Goal: Transaction & Acquisition: Purchase product/service

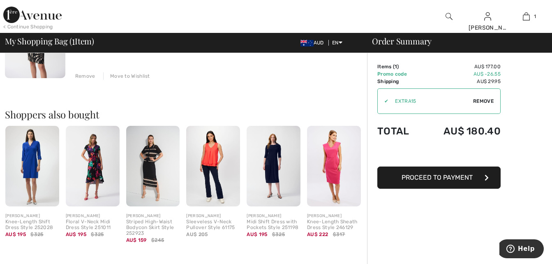
scroll to position [153, 0]
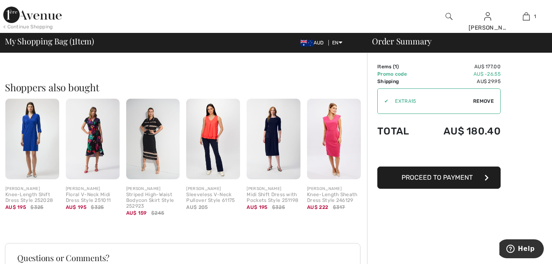
click at [207, 132] on img at bounding box center [213, 139] width 54 height 81
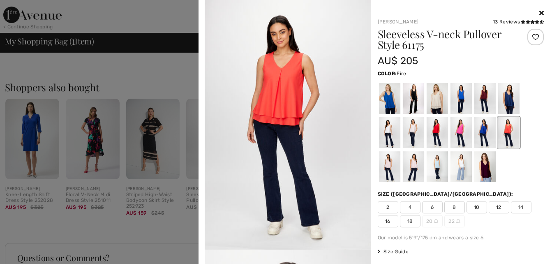
click at [540, 13] on icon at bounding box center [542, 12] width 5 height 7
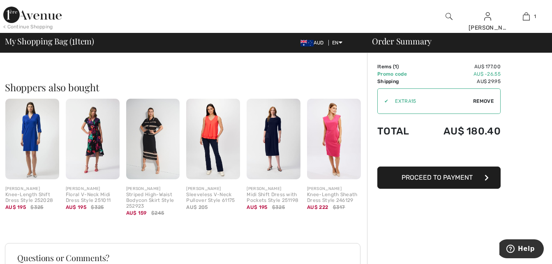
click at [32, 26] on div "< Continue Shopping" at bounding box center [28, 26] width 50 height 7
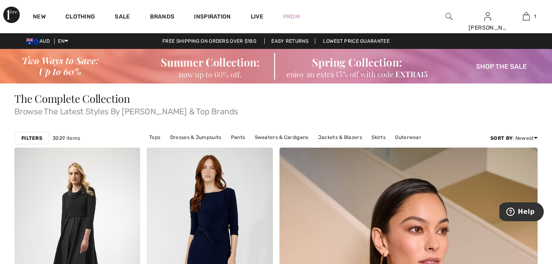
click at [27, 140] on strong "Filters" at bounding box center [31, 138] width 21 height 7
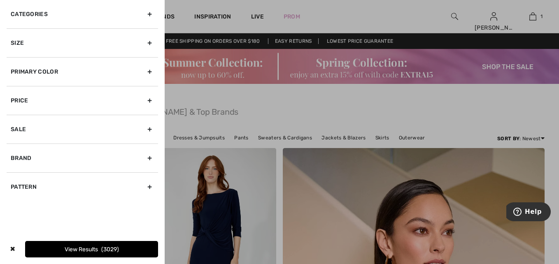
click at [24, 11] on div "Categories" at bounding box center [82, 14] width 151 height 28
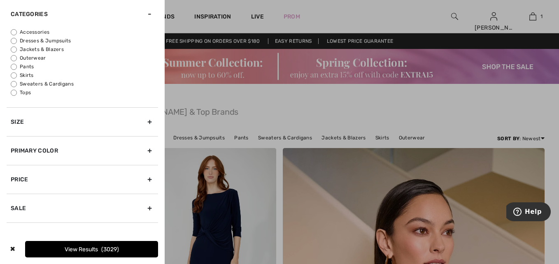
click at [12, 94] on input "Tops" at bounding box center [14, 93] width 6 height 6
radio input "true"
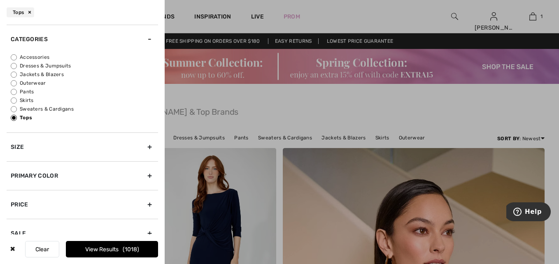
click at [18, 144] on div "Size" at bounding box center [82, 146] width 151 height 29
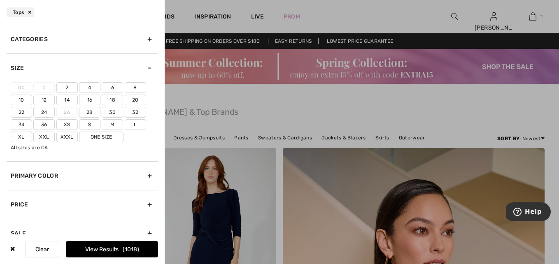
click at [50, 100] on label "12" at bounding box center [43, 100] width 21 height 11
click at [0, 0] on input"] "12" at bounding box center [0, 0] width 0 height 0
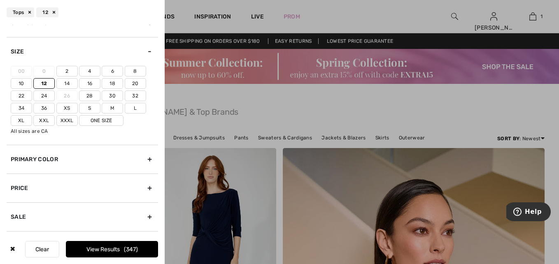
scroll to position [71, 0]
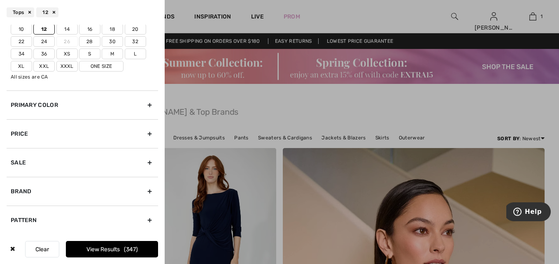
click at [23, 188] on div "Brand" at bounding box center [82, 191] width 151 height 29
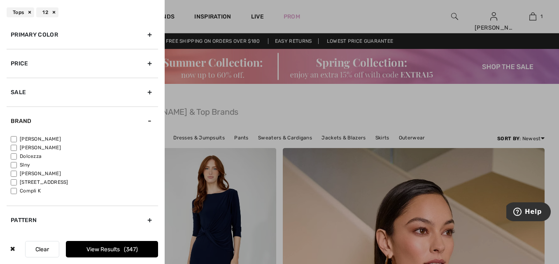
scroll to position [62, 0]
click at [15, 138] on input"] "[PERSON_NAME]" at bounding box center [14, 139] width 6 height 6
checkbox input"] "true"
click at [105, 248] on button "View Results 282" at bounding box center [112, 249] width 92 height 16
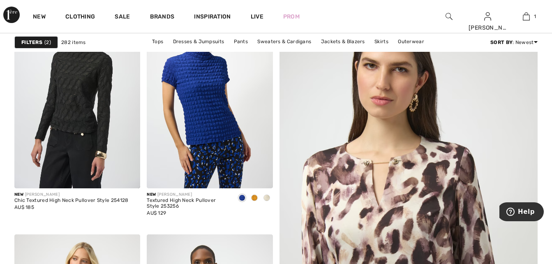
scroll to position [170, 0]
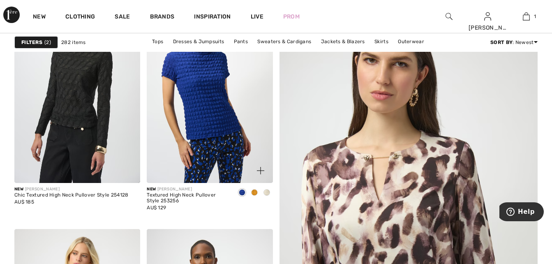
click at [255, 193] on span at bounding box center [254, 192] width 7 height 7
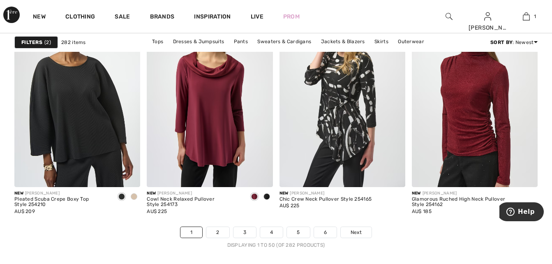
scroll to position [3504, 0]
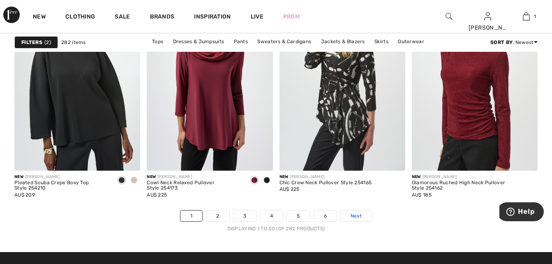
click at [358, 216] on span "Next" at bounding box center [356, 215] width 11 height 7
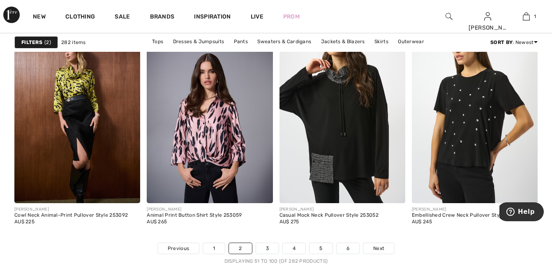
scroll to position [3543, 0]
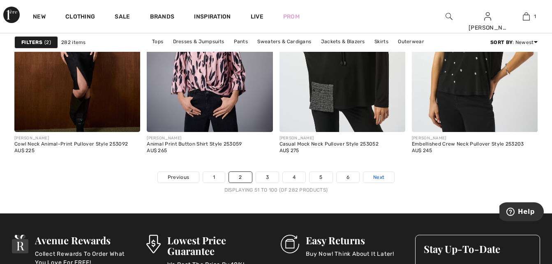
click at [374, 174] on span "Next" at bounding box center [379, 177] width 11 height 7
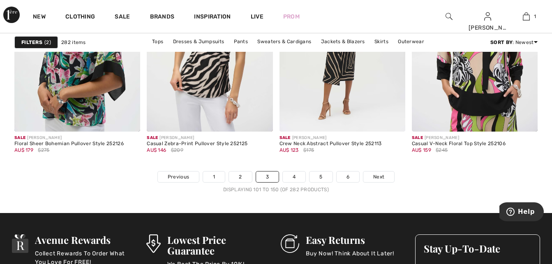
scroll to position [3548, 0]
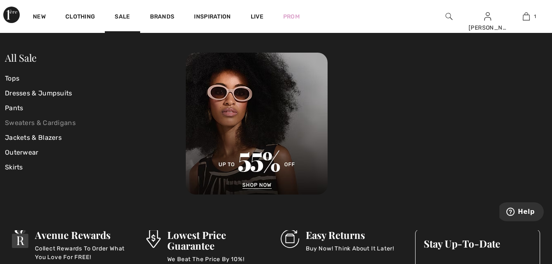
click at [34, 123] on link "Sweaters & Cardigans" at bounding box center [95, 123] width 181 height 15
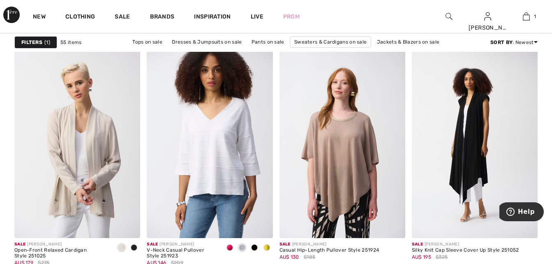
scroll to position [1152, 0]
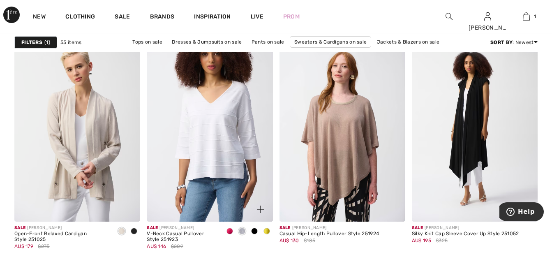
click at [267, 232] on span at bounding box center [267, 231] width 7 height 7
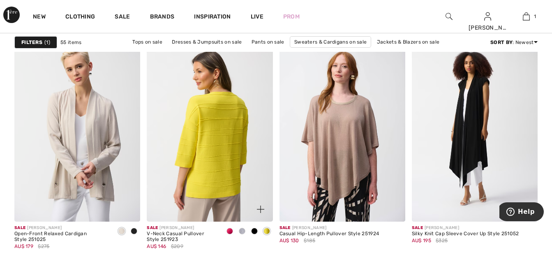
click at [204, 172] on img at bounding box center [210, 127] width 126 height 189
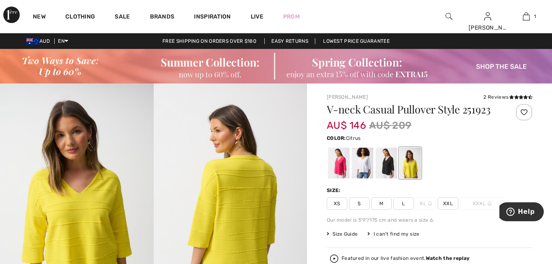
click at [346, 234] on span "Size Guide" at bounding box center [342, 233] width 31 height 7
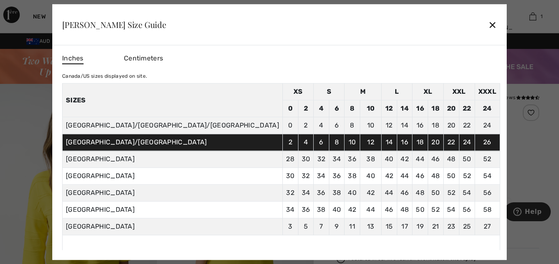
click at [488, 28] on div "✕" at bounding box center [492, 24] width 9 height 17
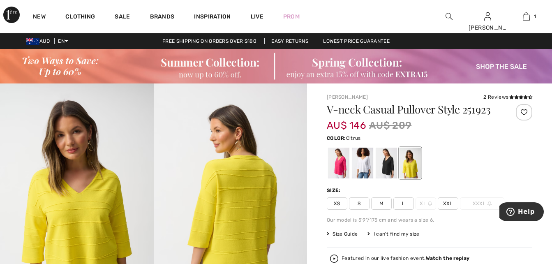
click at [383, 204] on span "M" at bounding box center [381, 203] width 21 height 12
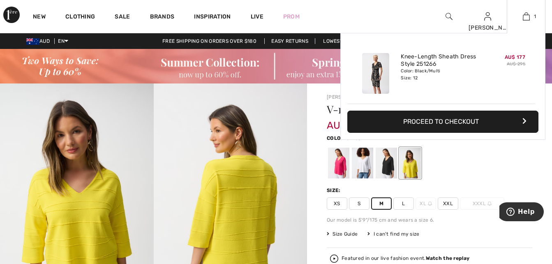
click at [513, 162] on div "Added to Bag Joseph Ribkoff Knee-length Sheath Dress Style 251266 AU$ 177 AU$ 2…" at bounding box center [443, 106] width 205 height 146
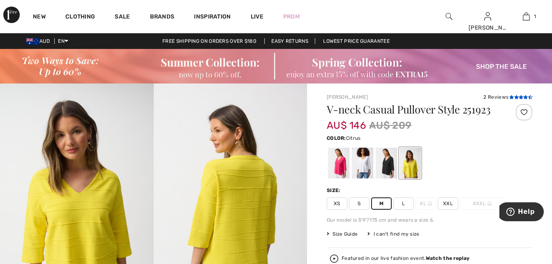
click at [522, 97] on icon at bounding box center [521, 97] width 5 height 4
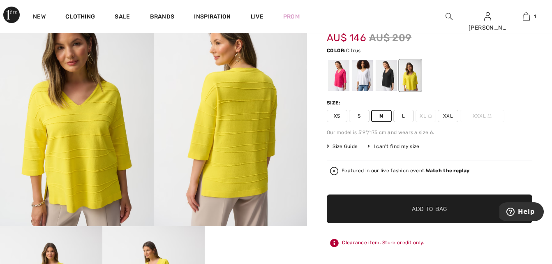
scroll to position [93, 0]
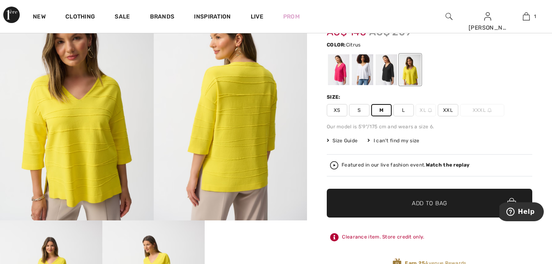
click at [419, 198] on span "✔ Added to Bag Add to Bag" at bounding box center [430, 203] width 206 height 29
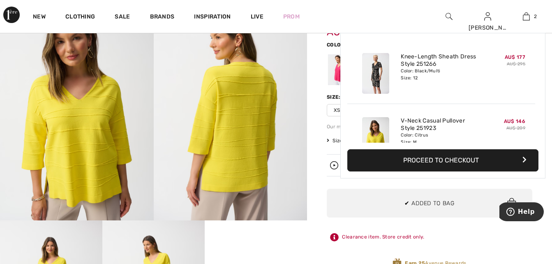
scroll to position [26, 0]
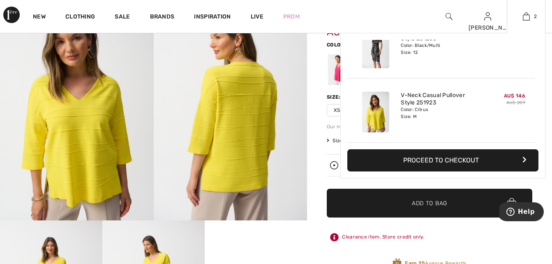
click at [452, 160] on button "Proceed to Checkout" at bounding box center [443, 160] width 191 height 22
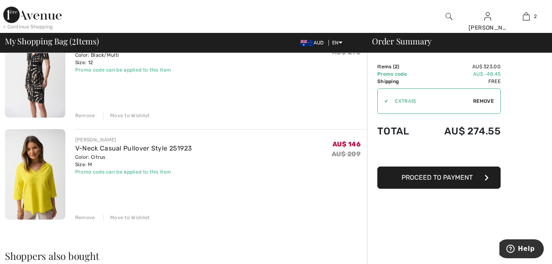
scroll to position [99, 0]
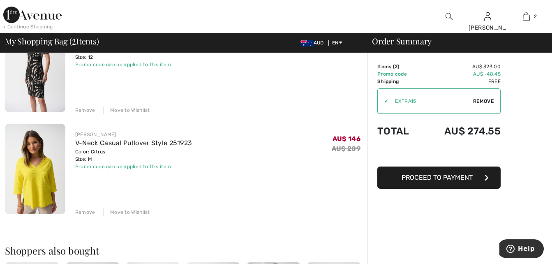
click at [87, 212] on div "Remove" at bounding box center [85, 212] width 20 height 7
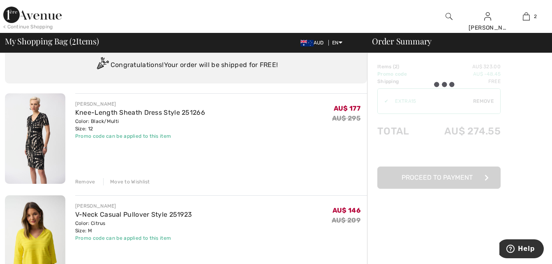
scroll to position [0, 0]
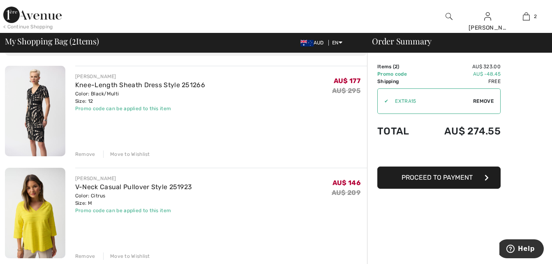
scroll to position [88, 0]
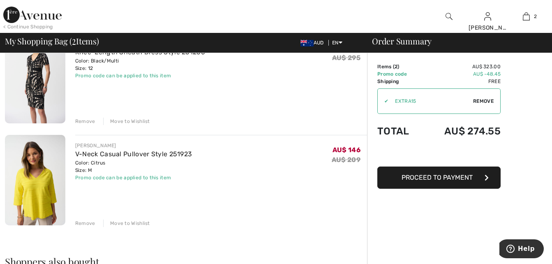
click at [89, 223] on div "Remove" at bounding box center [85, 223] width 20 height 7
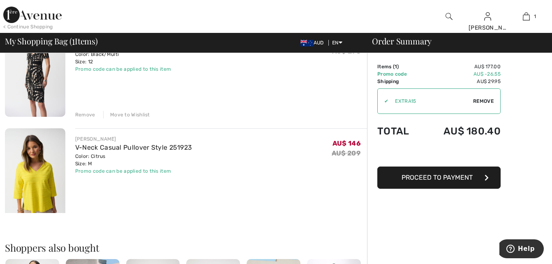
scroll to position [81, 0]
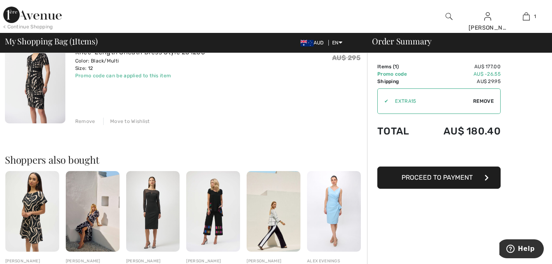
click at [84, 121] on div "Remove" at bounding box center [85, 121] width 20 height 7
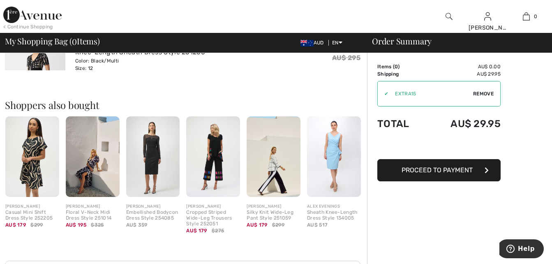
scroll to position [174, 0]
